Goal: Task Accomplishment & Management: Use online tool/utility

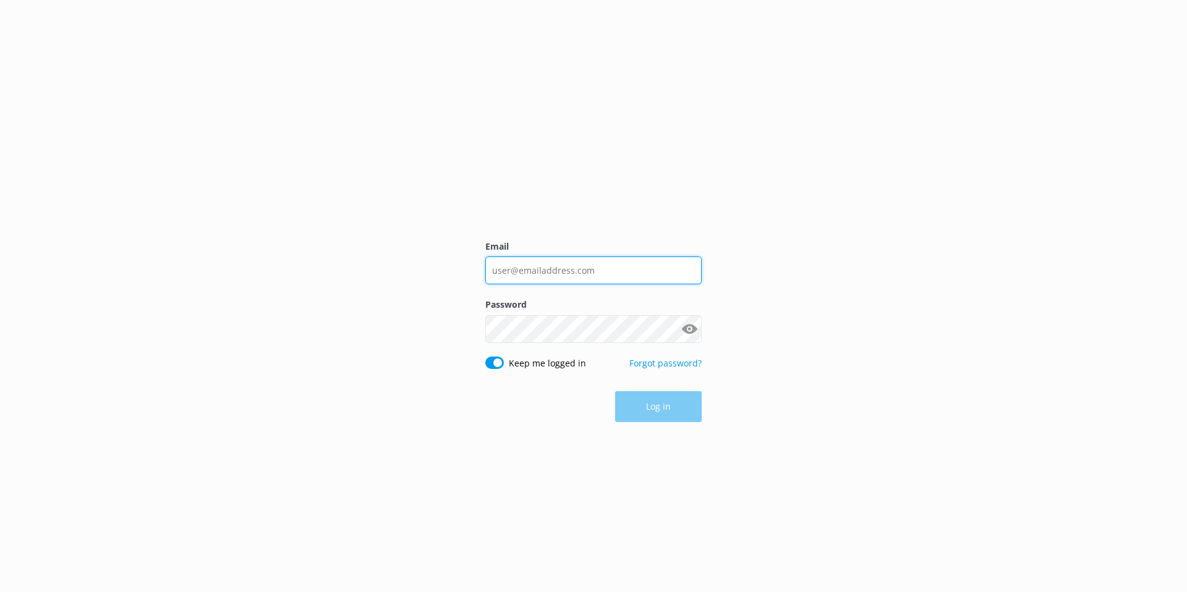
type input "[EMAIL_ADDRESS][DOMAIN_NAME]"
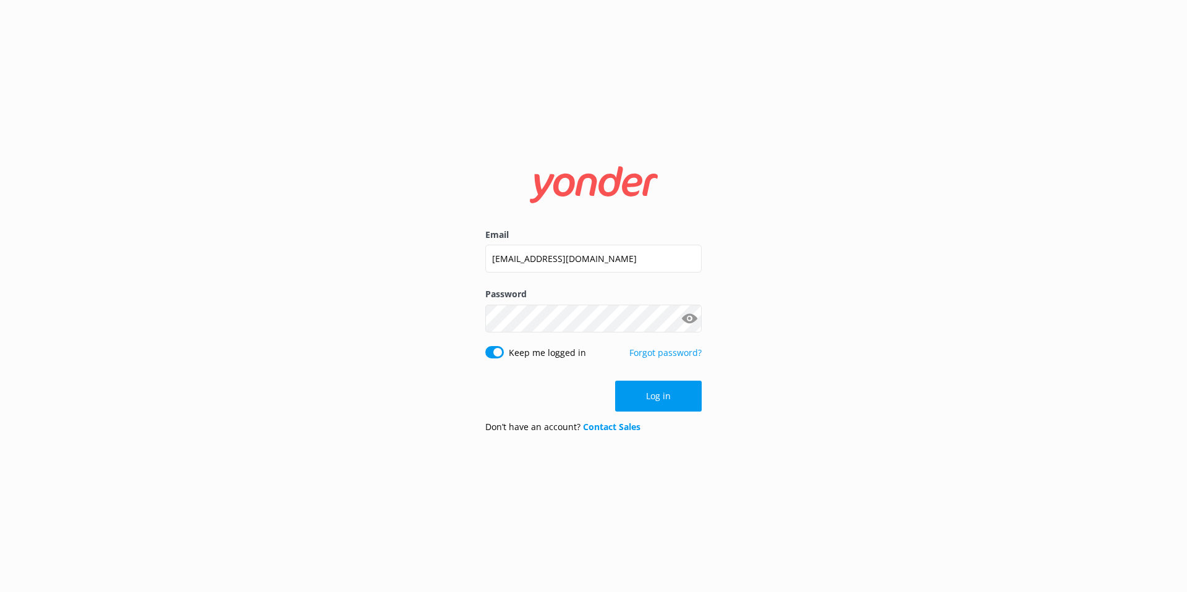
click at [657, 404] on button "Log in" at bounding box center [658, 396] width 87 height 31
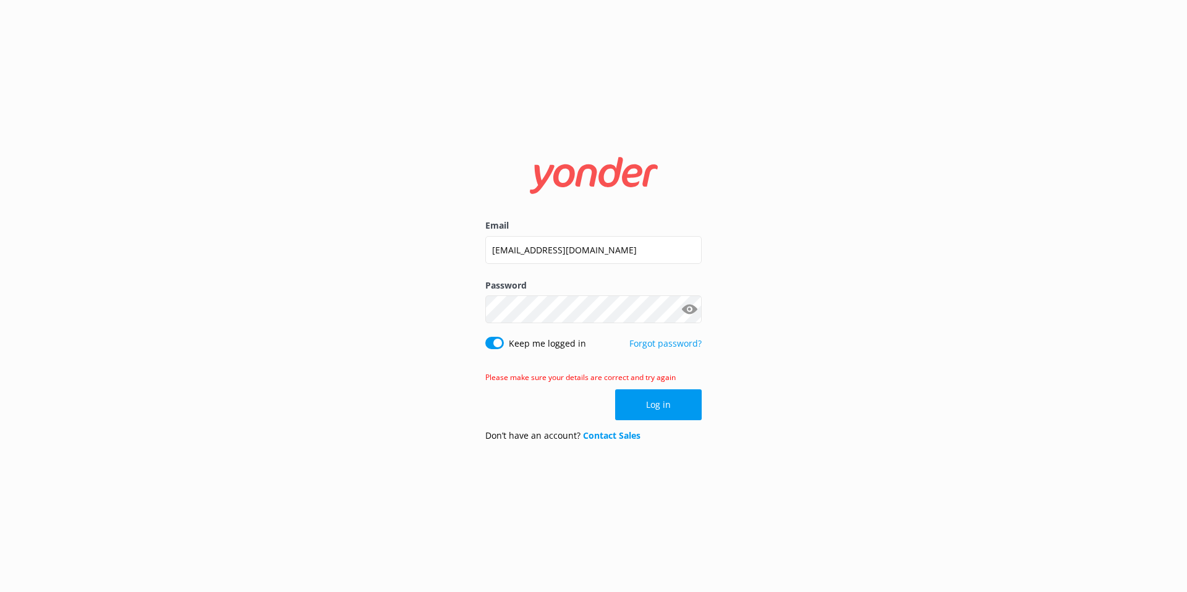
click at [880, 318] on div "Email austin@tomis.tech Password Show password Keep me logged in Forgot passwor…" at bounding box center [593, 296] width 1187 height 592
drag, startPoint x: 692, startPoint y: 311, endPoint x: 689, endPoint y: 318, distance: 7.7
click at [693, 311] on button "Show password" at bounding box center [689, 309] width 25 height 25
drag, startPoint x: 663, startPoint y: 398, endPoint x: 698, endPoint y: 393, distance: 35.6
click at [663, 398] on button "Log in" at bounding box center [658, 404] width 87 height 31
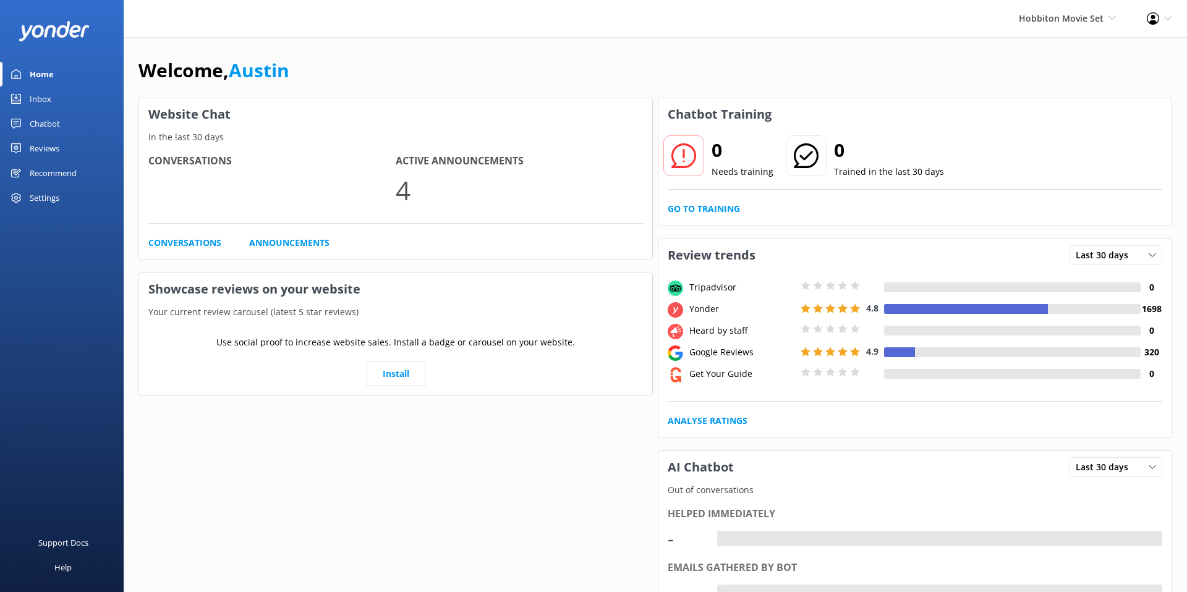
click at [828, 53] on div "Welcome, Austin Website Chat In the last 30 days Conversations Active Announcem…" at bounding box center [655, 463] width 1063 height 852
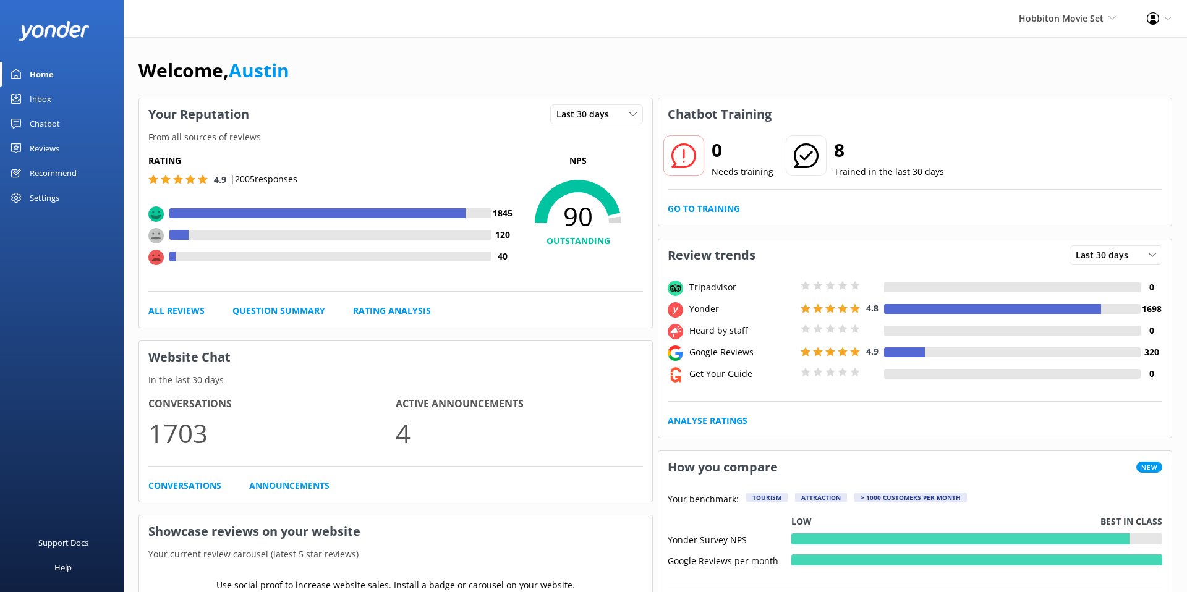
click at [50, 126] on div "Chatbot" at bounding box center [45, 123] width 30 height 25
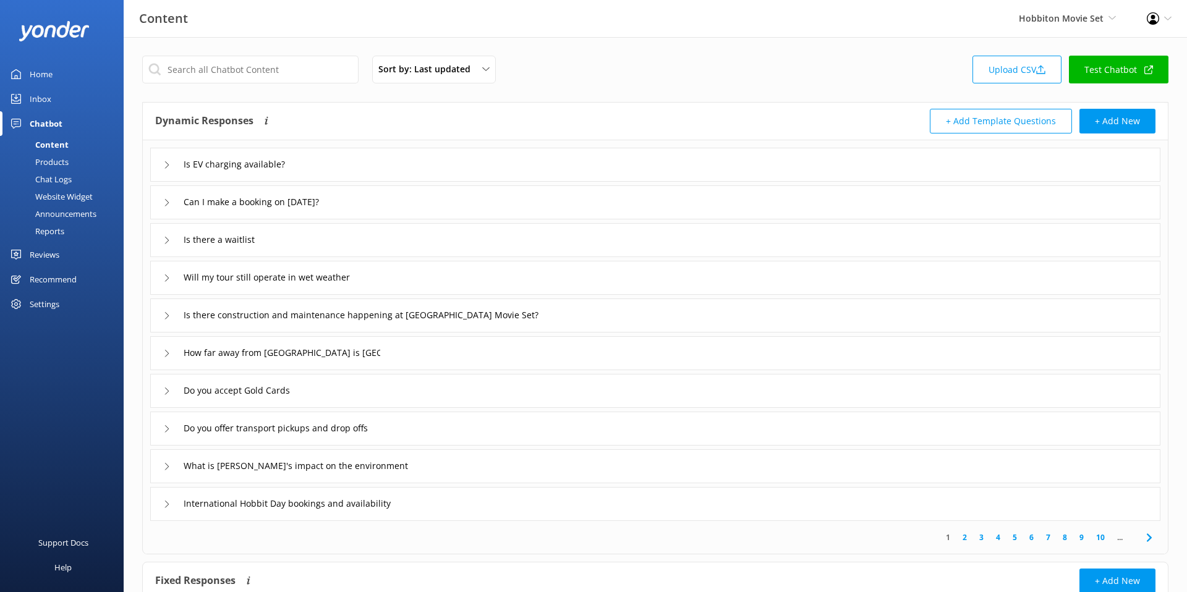
click at [1101, 74] on link "Test Chatbot" at bounding box center [1119, 70] width 100 height 28
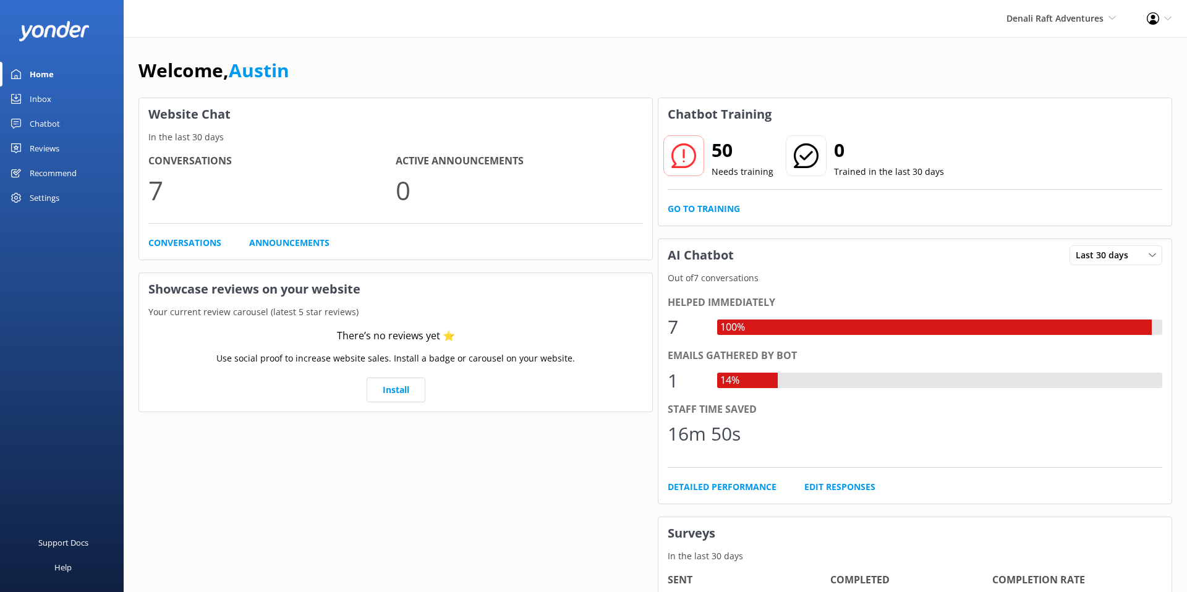
click at [673, 65] on div "Welcome, [GEOGRAPHIC_DATA]" at bounding box center [655, 77] width 1034 height 42
click at [70, 124] on link "Chatbot" at bounding box center [62, 123] width 124 height 25
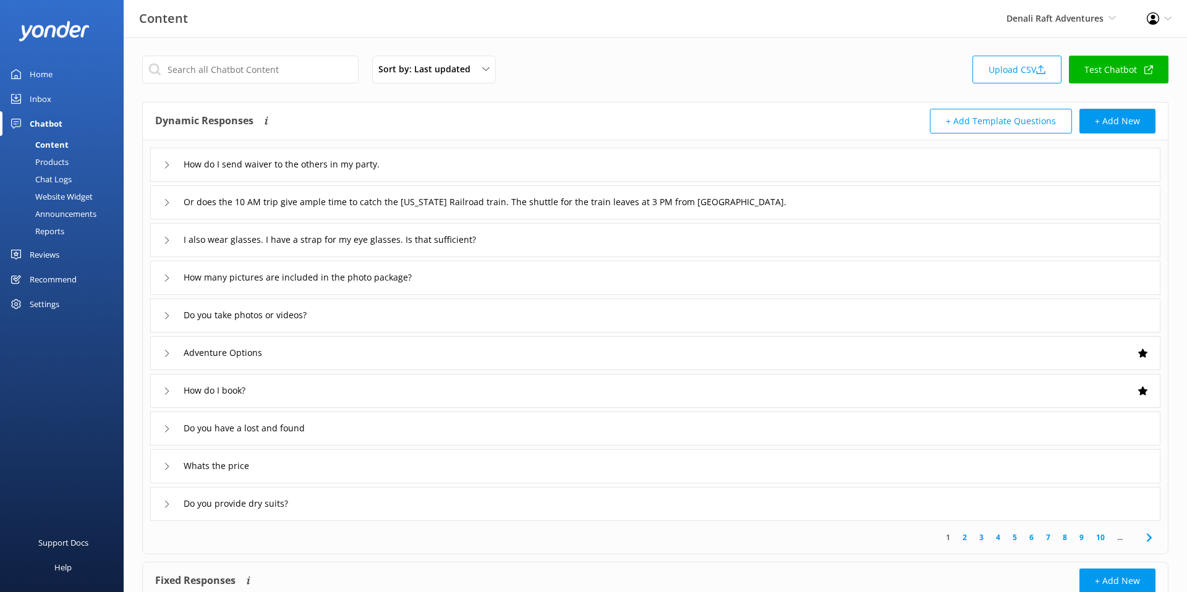
click at [1109, 62] on link "Test Chatbot" at bounding box center [1119, 70] width 100 height 28
click at [1013, 10] on div "Denali Raft Adventures [PERSON_NAME] Chipper's Adventure Co. [PERSON_NAME]'s Ri…" at bounding box center [1061, 18] width 140 height 37
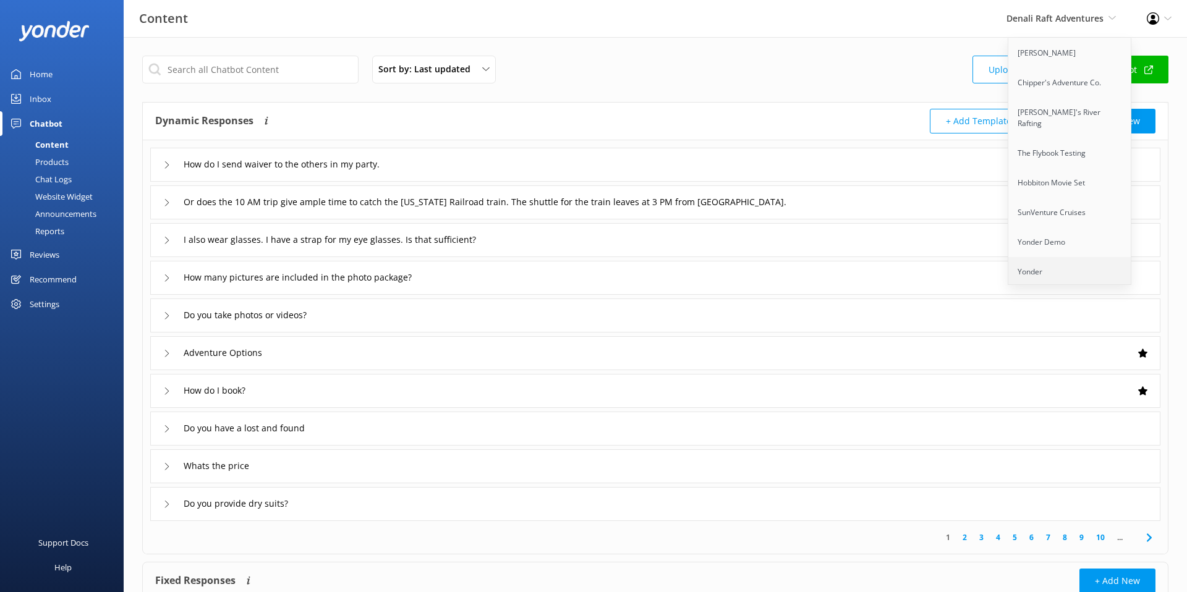
click at [1047, 263] on link "Yonder" at bounding box center [1070, 272] width 124 height 30
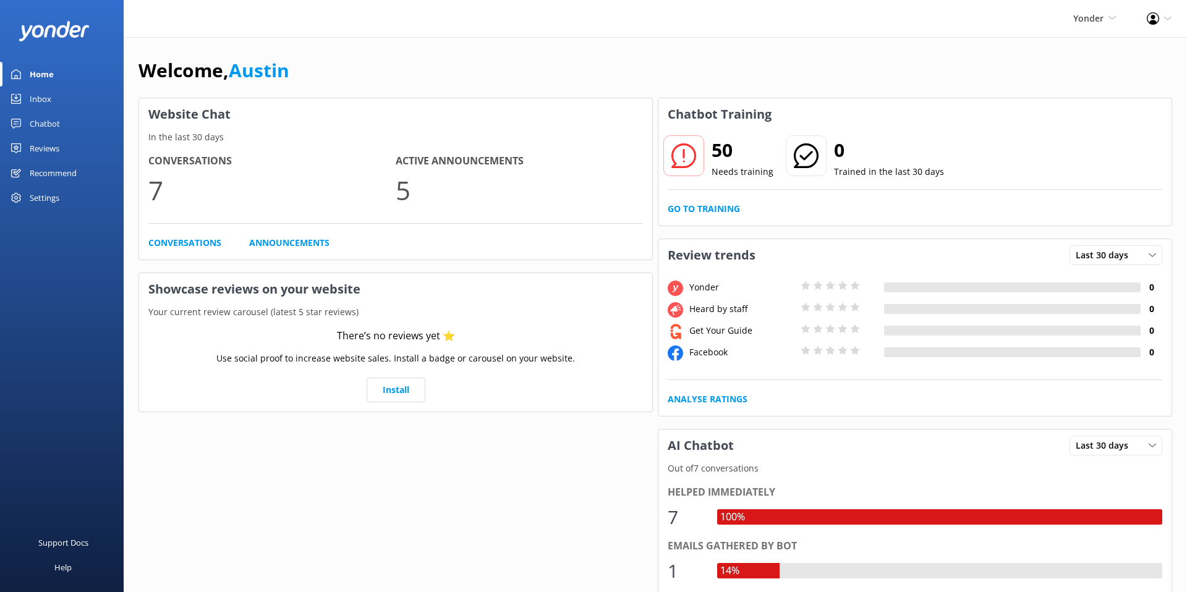
click at [46, 123] on div "Chatbot" at bounding box center [45, 123] width 30 height 25
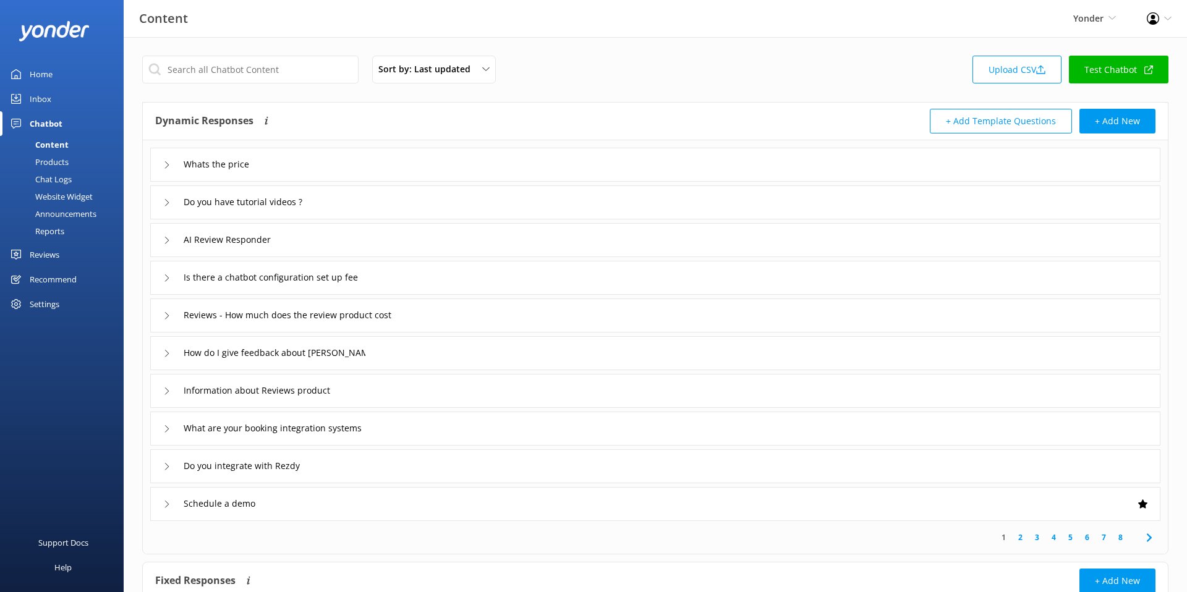
click at [1129, 77] on link "Test Chatbot" at bounding box center [1119, 70] width 100 height 28
